Goal: Task Accomplishment & Management: Use online tool/utility

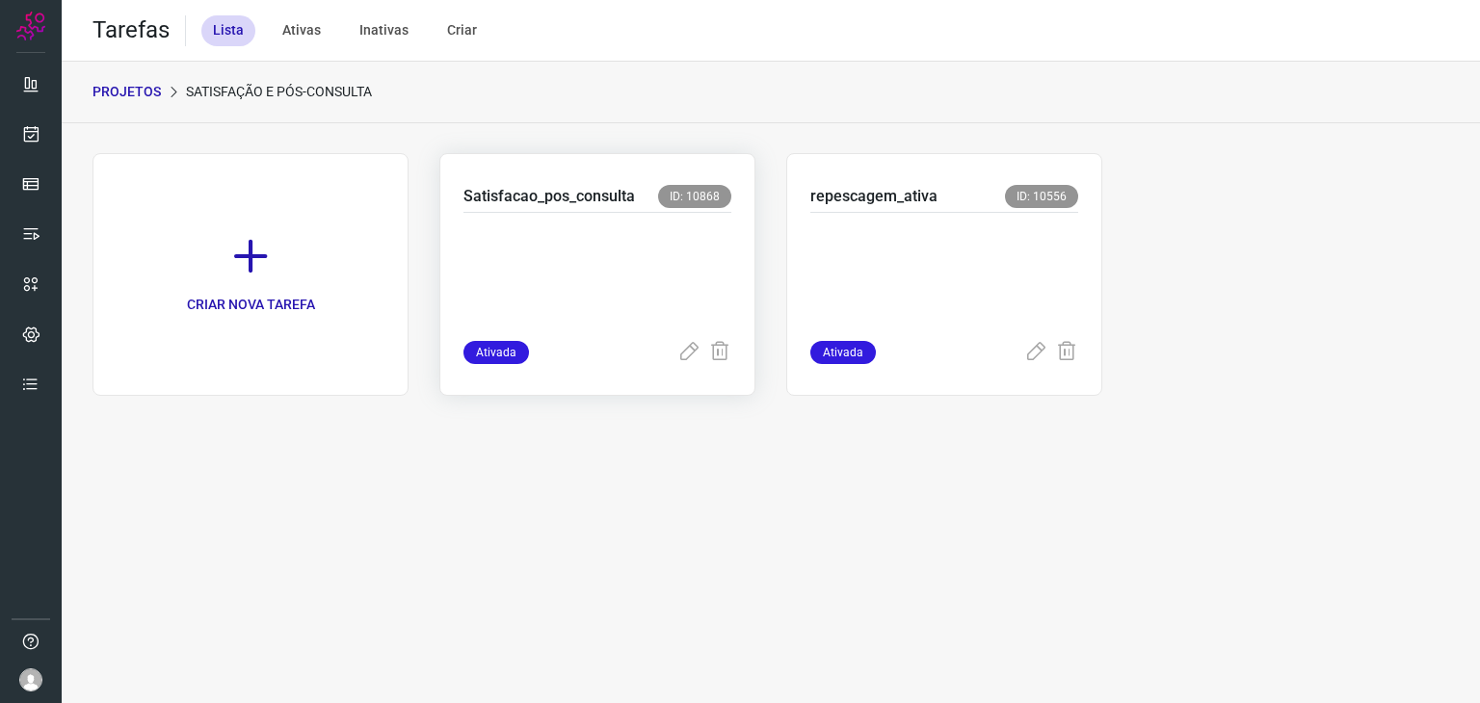
click at [513, 264] on p at bounding box center [597, 272] width 268 height 96
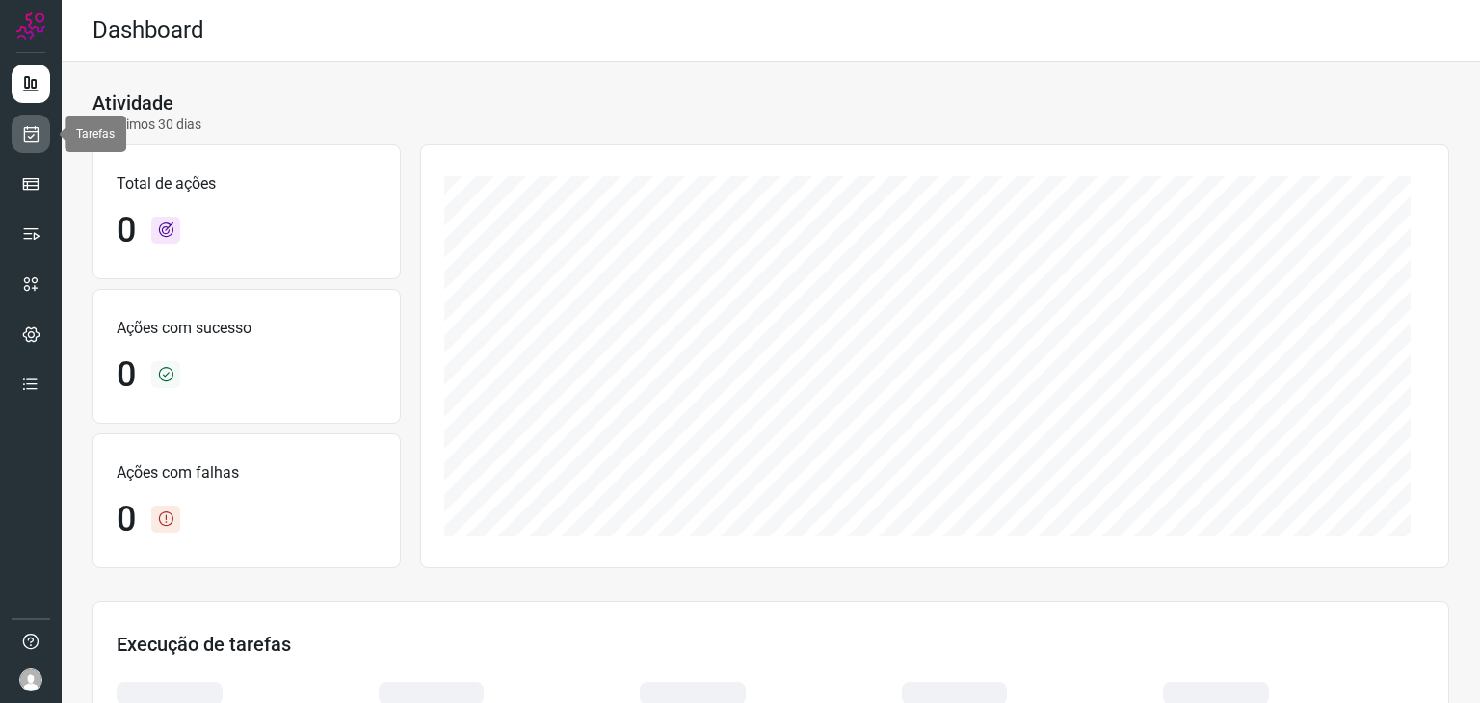
click at [27, 147] on link at bounding box center [31, 134] width 39 height 39
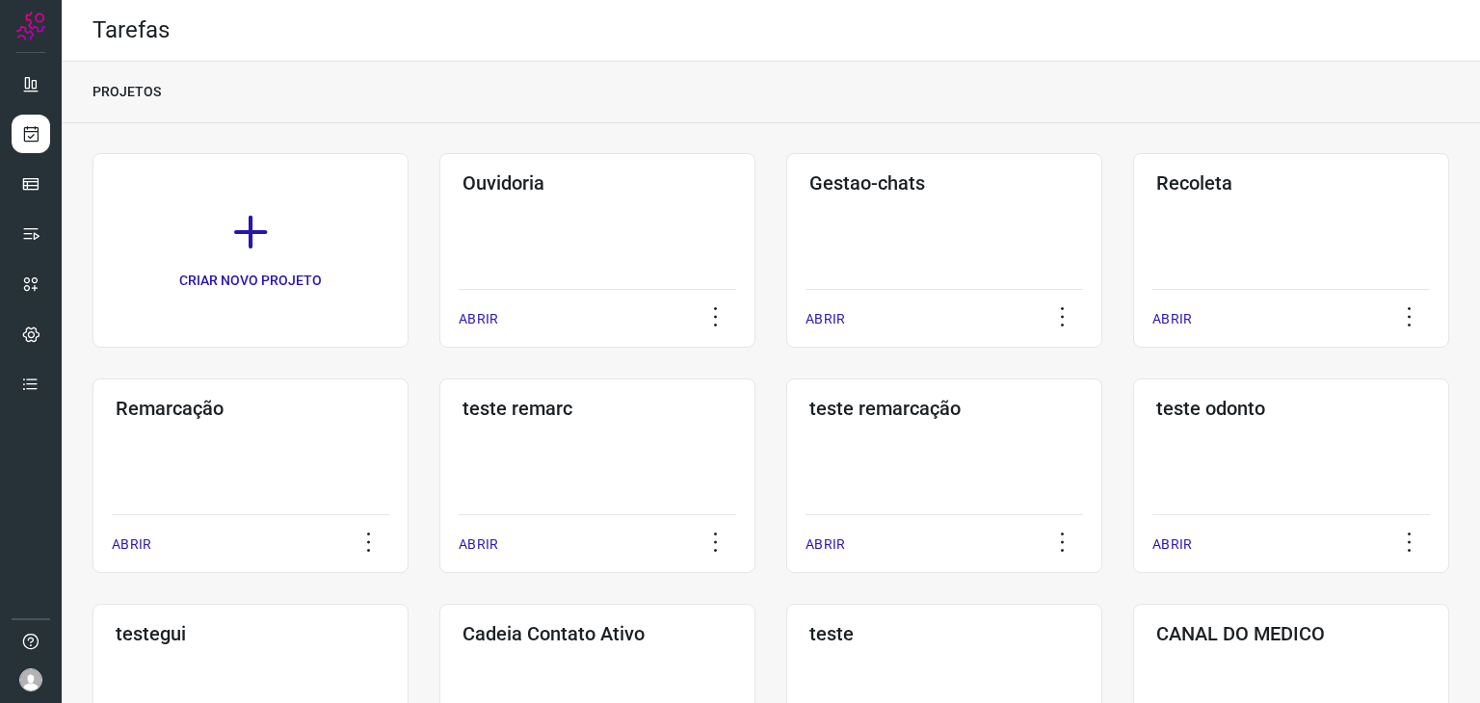
scroll to position [385, 0]
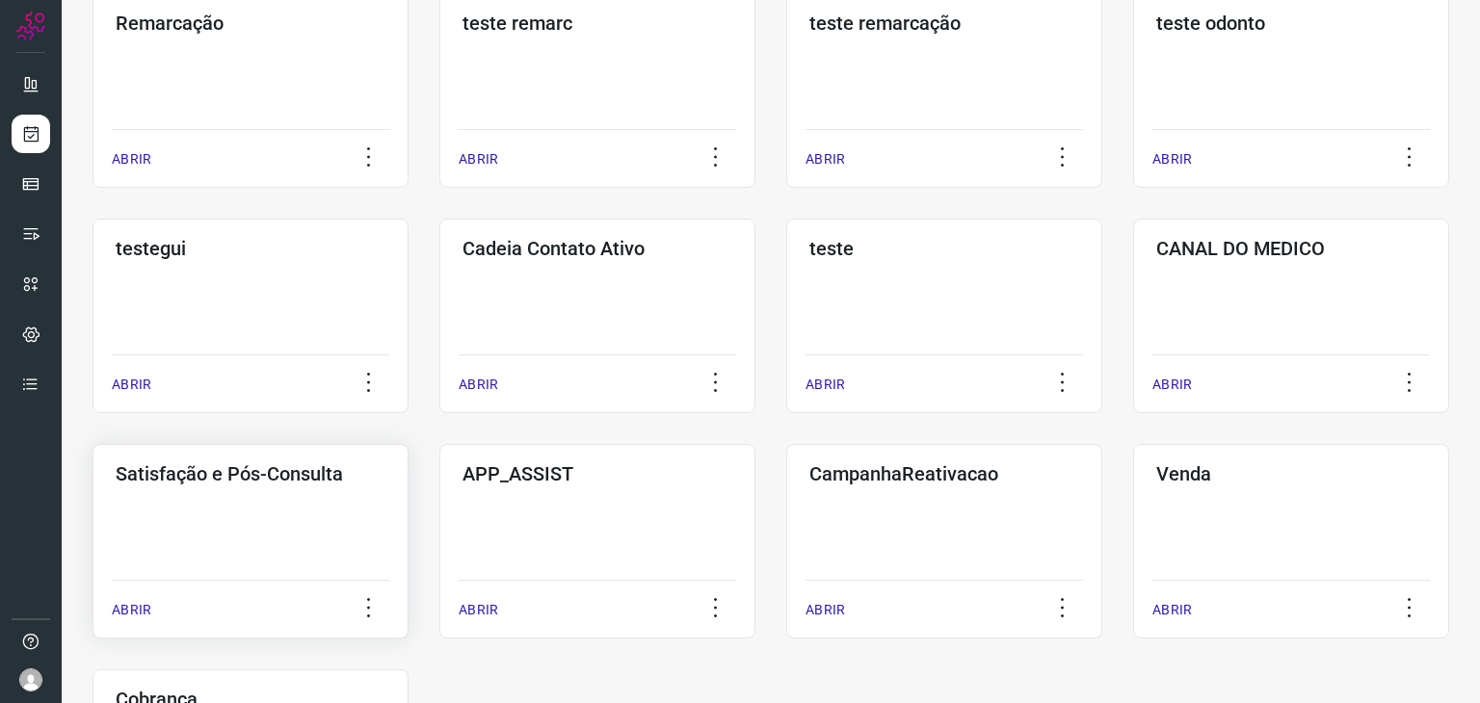
click at [237, 473] on h3 "Satisfação e Pós-Consulta" at bounding box center [251, 473] width 270 height 23
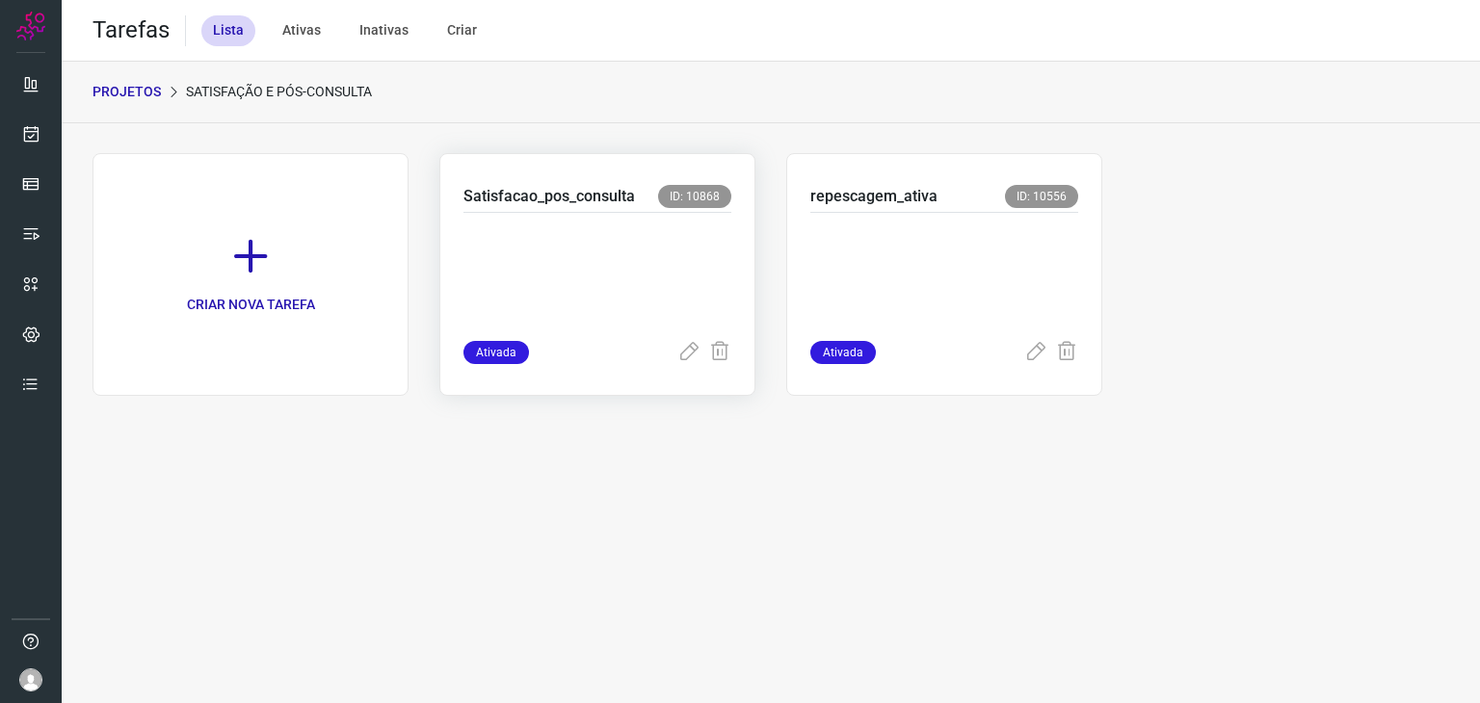
click at [652, 302] on p at bounding box center [597, 272] width 268 height 96
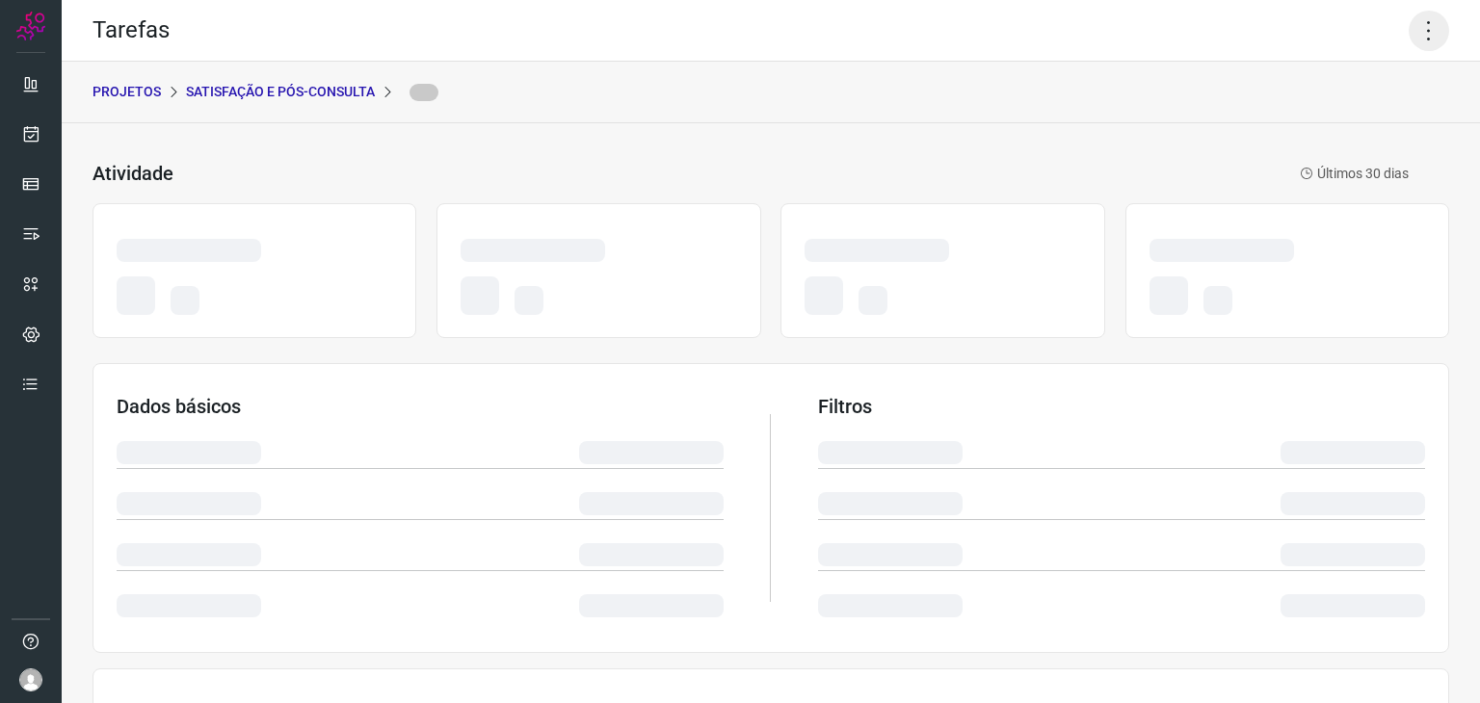
click at [1413, 26] on icon at bounding box center [1429, 31] width 40 height 40
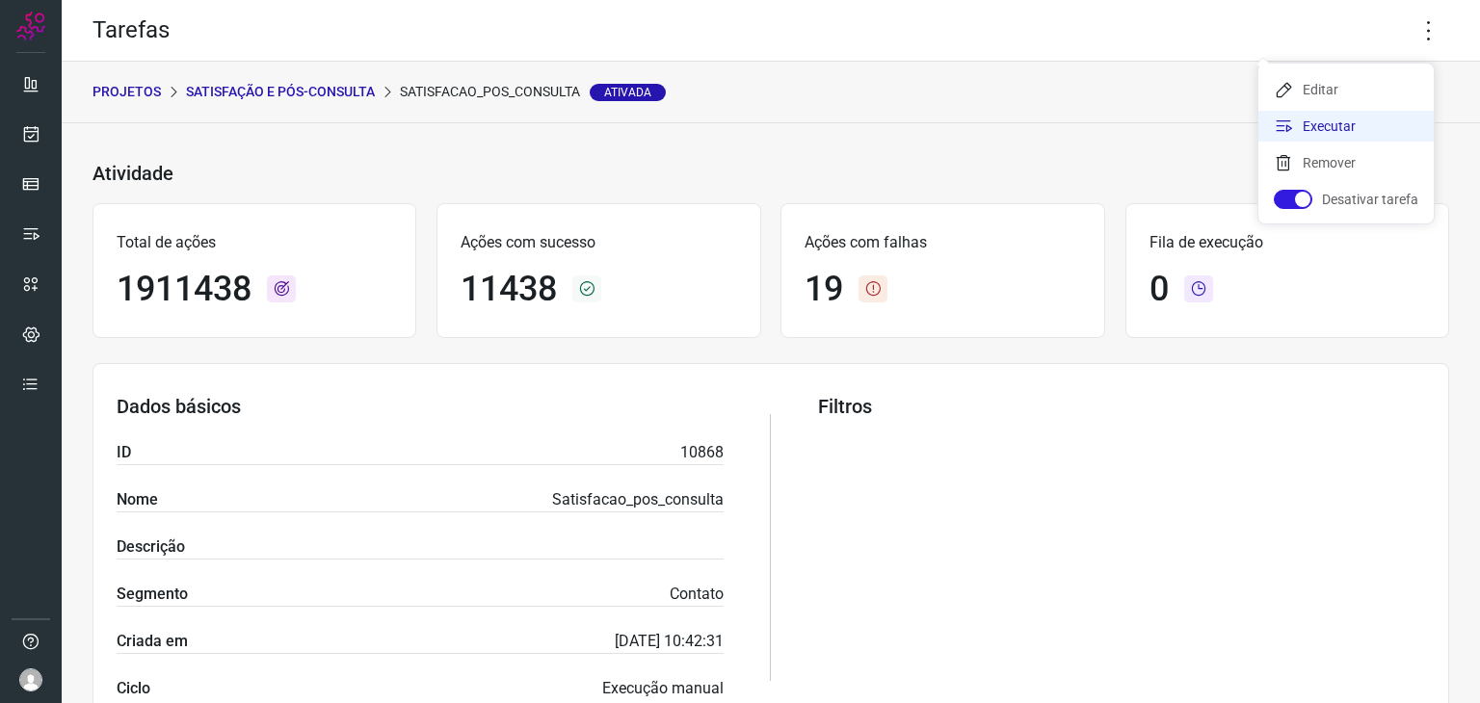
click at [1353, 131] on li "Executar" at bounding box center [1345, 126] width 175 height 31
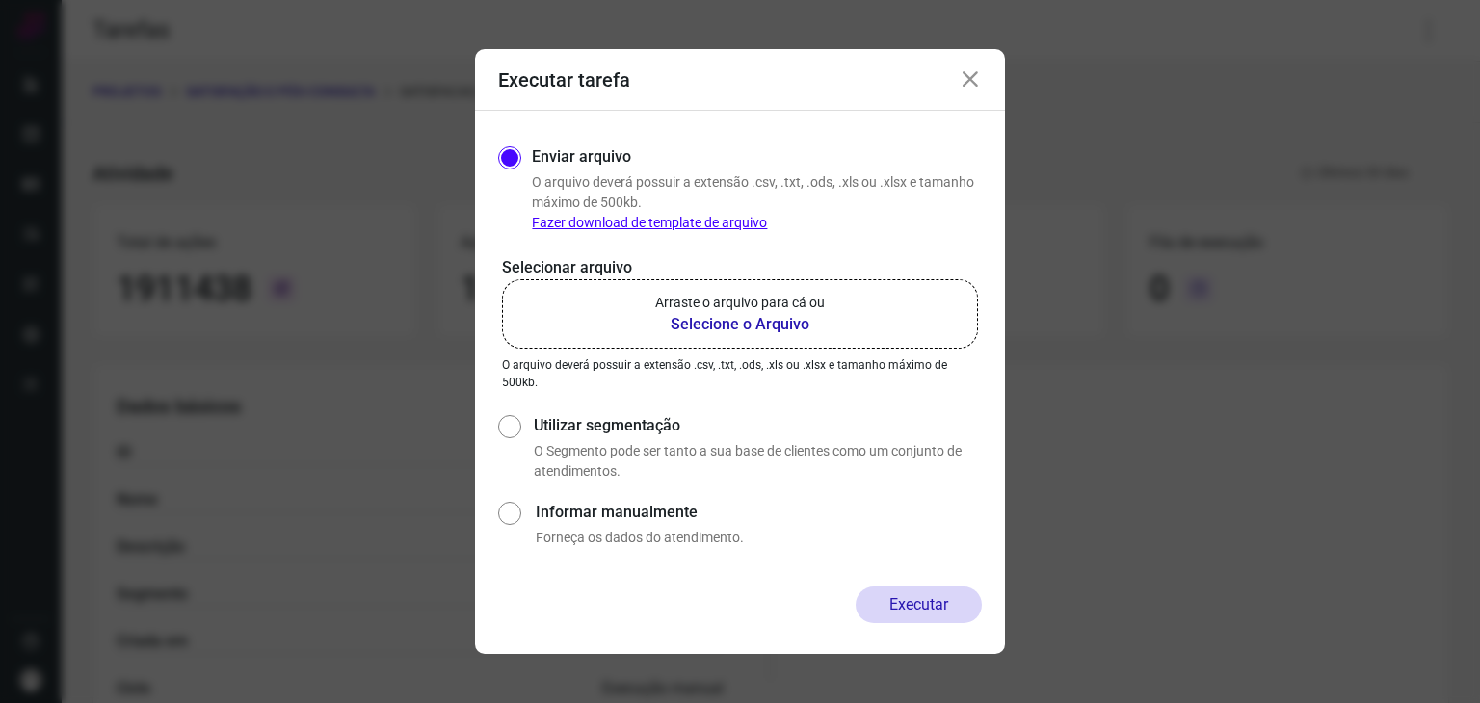
click at [840, 303] on label "Arraste o arquivo para cá ou Selecione o Arquivo" at bounding box center [740, 313] width 476 height 69
click at [0, 0] on input "Arraste o arquivo para cá ou Selecione o Arquivo" at bounding box center [0, 0] width 0 height 0
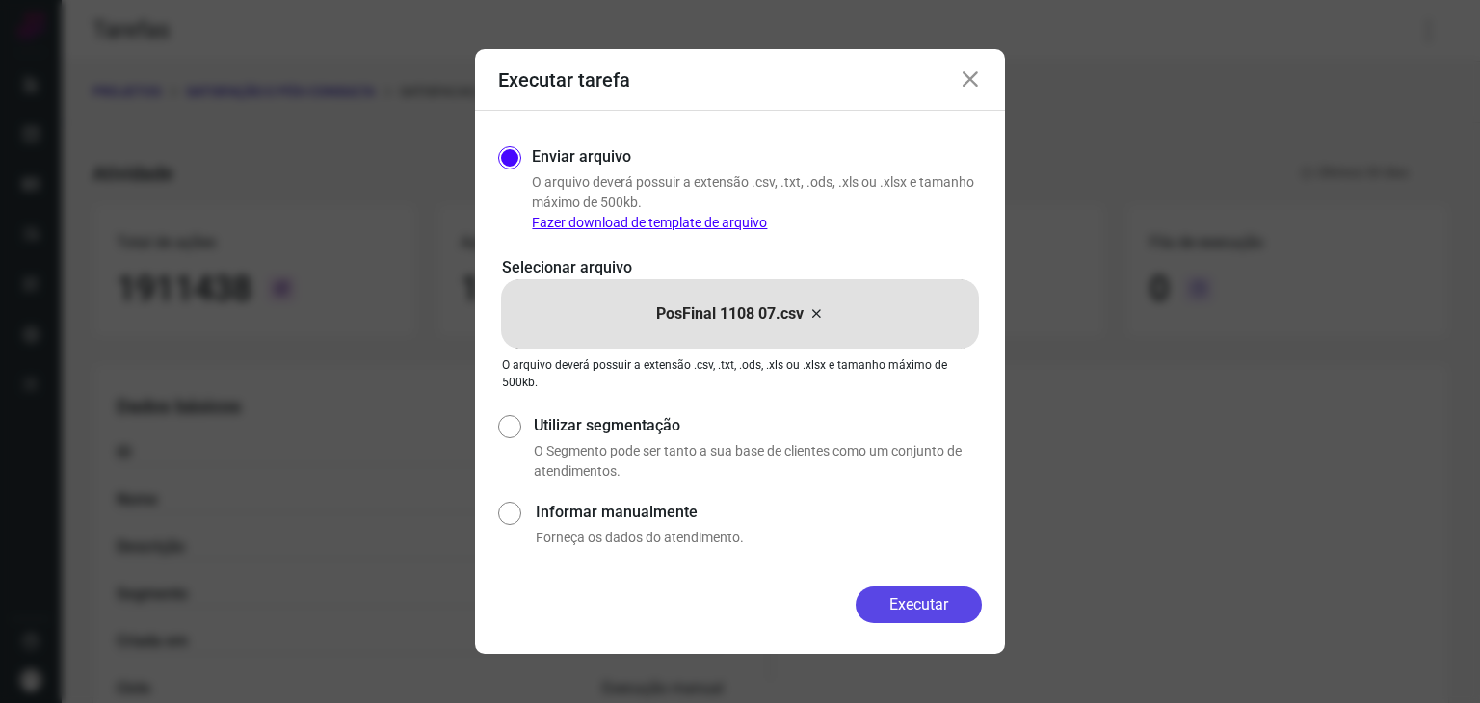
click at [914, 604] on button "Executar" at bounding box center [919, 605] width 126 height 37
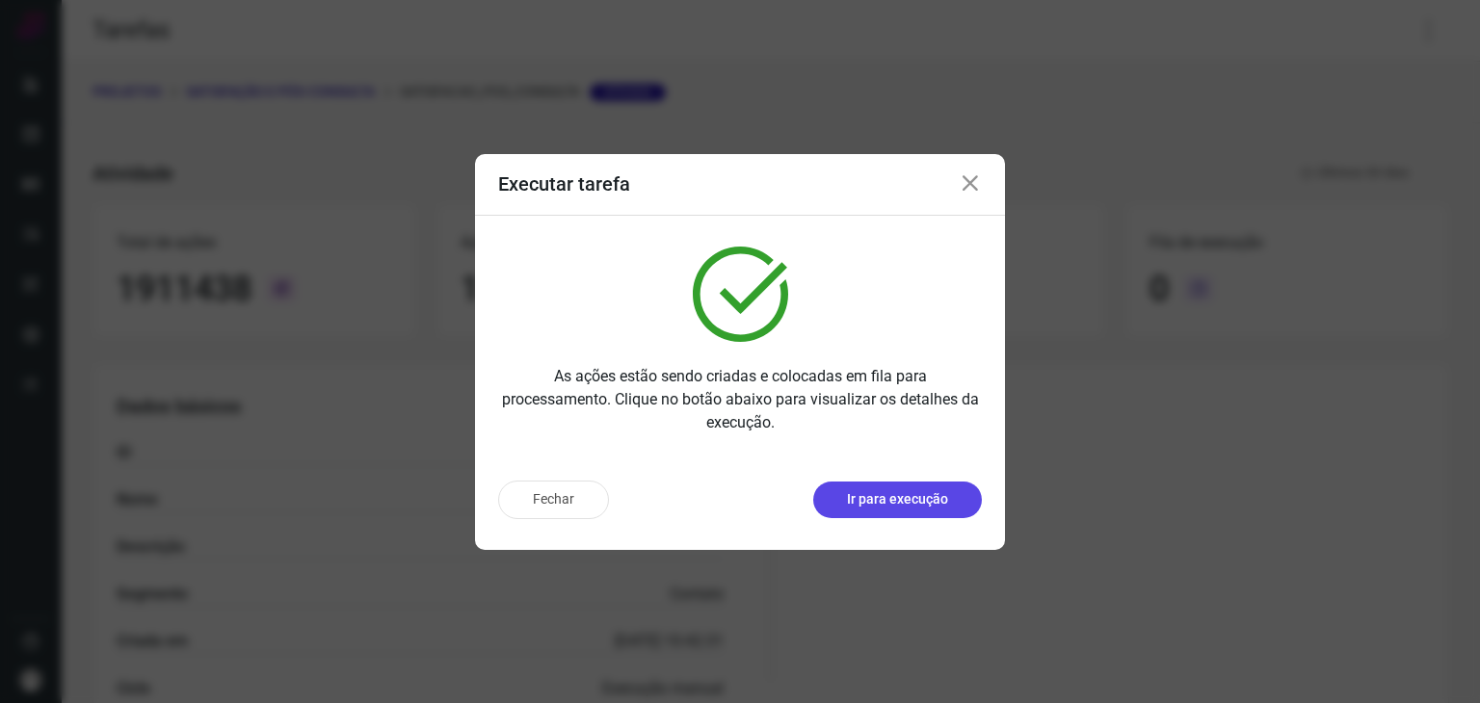
click at [929, 506] on p "Ir para execução" at bounding box center [897, 499] width 101 height 20
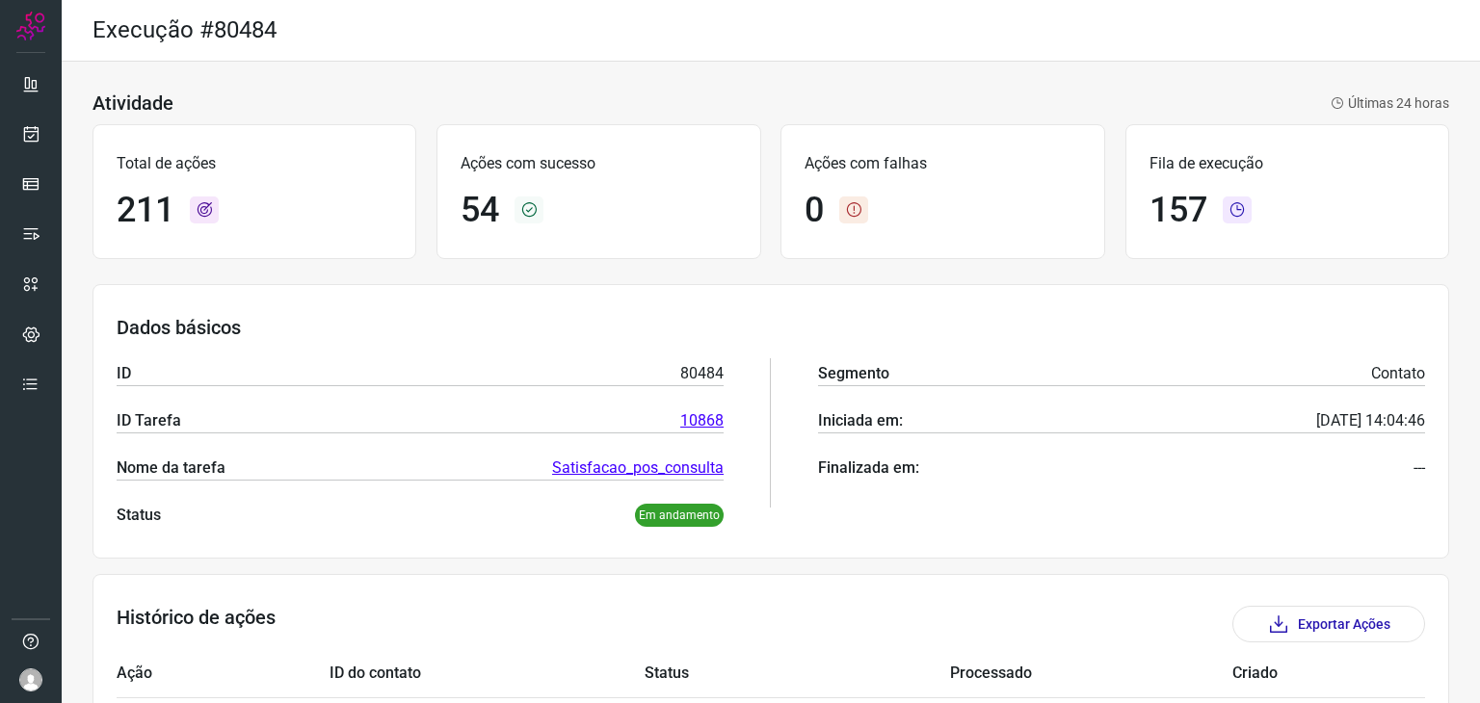
click at [871, 305] on div "Dados básicos ID 80484 ID Tarefa 10868 Nome da tarefa Satisfacao_pos_consulta S…" at bounding box center [770, 421] width 1357 height 275
click at [702, 273] on div "Atividade Últimas 24 horas Total de ações 211 Ações com sucesso 54 Ações com fa…" at bounding box center [771, 664] width 1418 height 1205
